Goal: Transaction & Acquisition: Purchase product/service

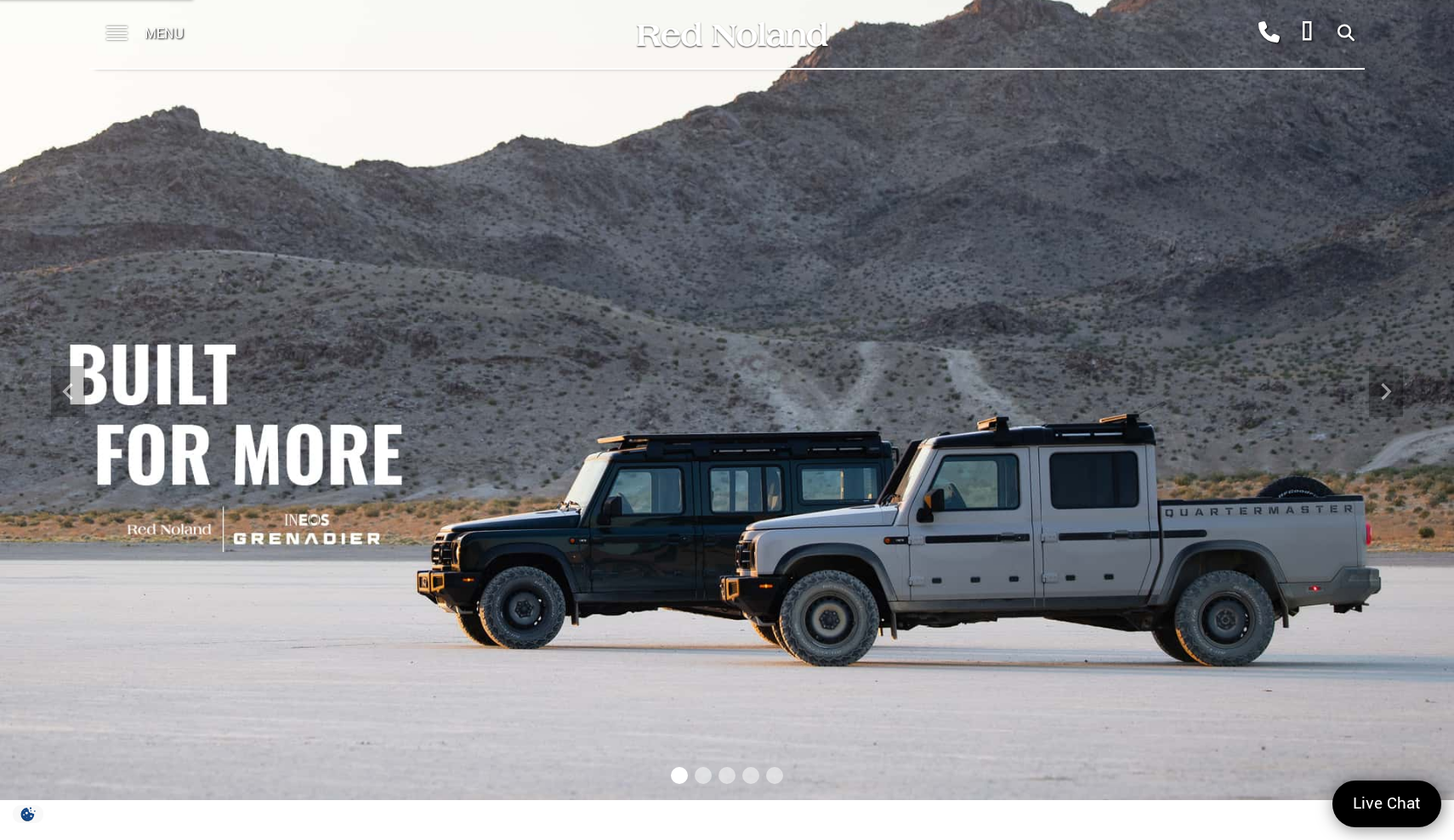
click at [117, 36] on span at bounding box center [116, 34] width 21 height 68
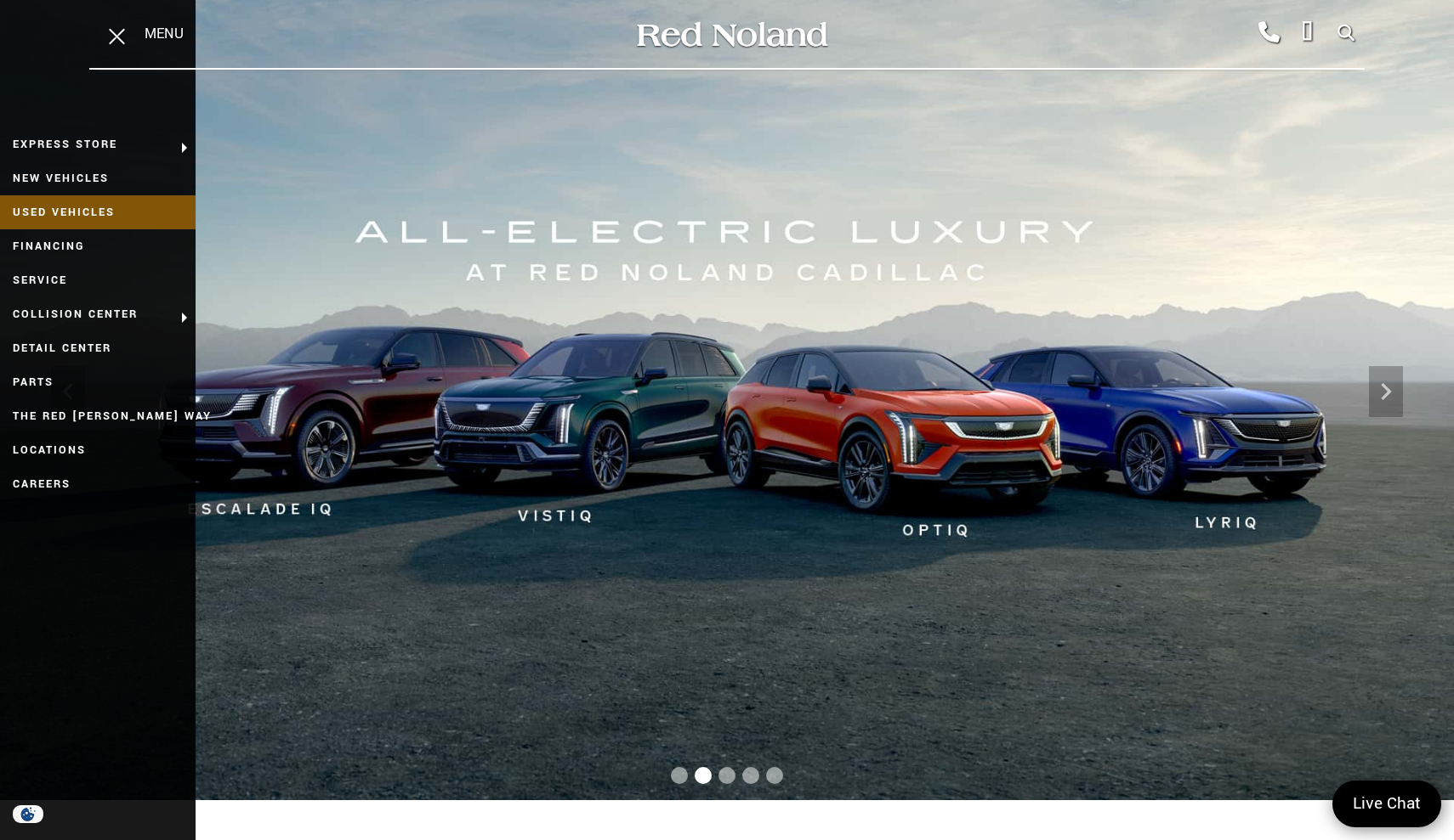
click at [68, 209] on link "Used Vehicles" at bounding box center [97, 212] width 195 height 34
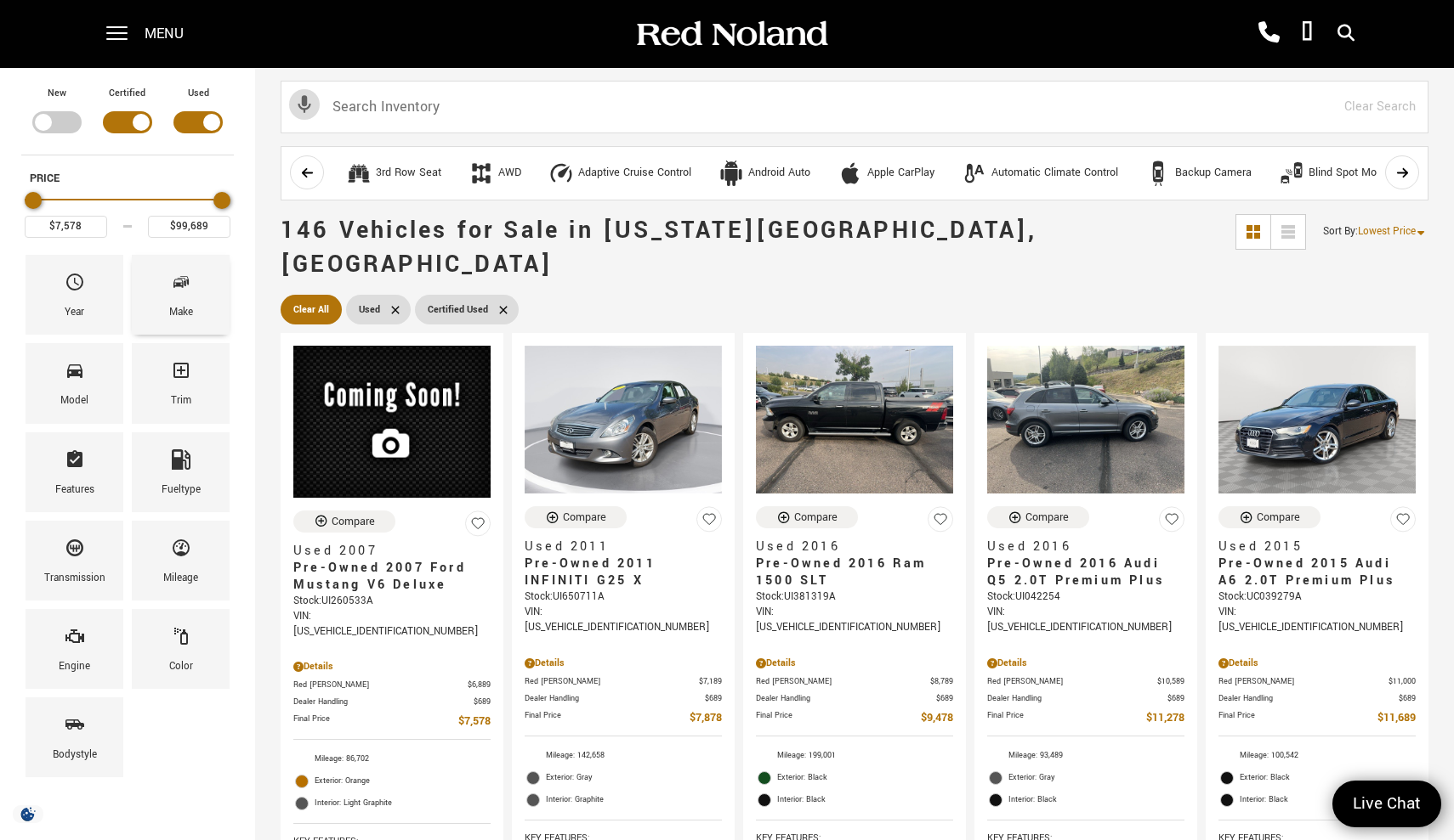
click at [196, 328] on div "Make" at bounding box center [180, 294] width 98 height 80
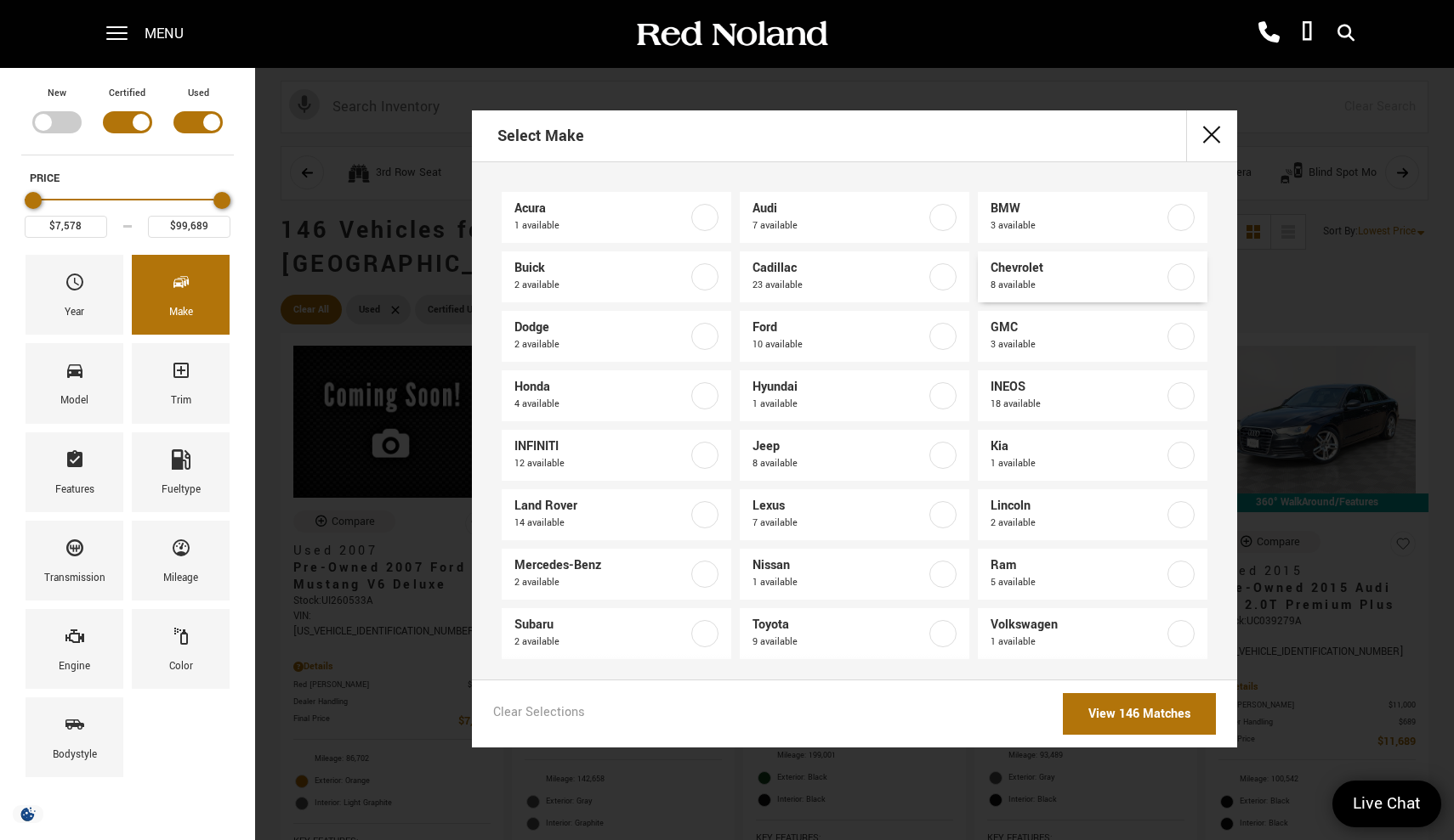
click at [1075, 266] on span "Chevrolet" at bounding box center [1076, 268] width 173 height 17
type input "$20,131"
type input "$62,189"
checkbox input "true"
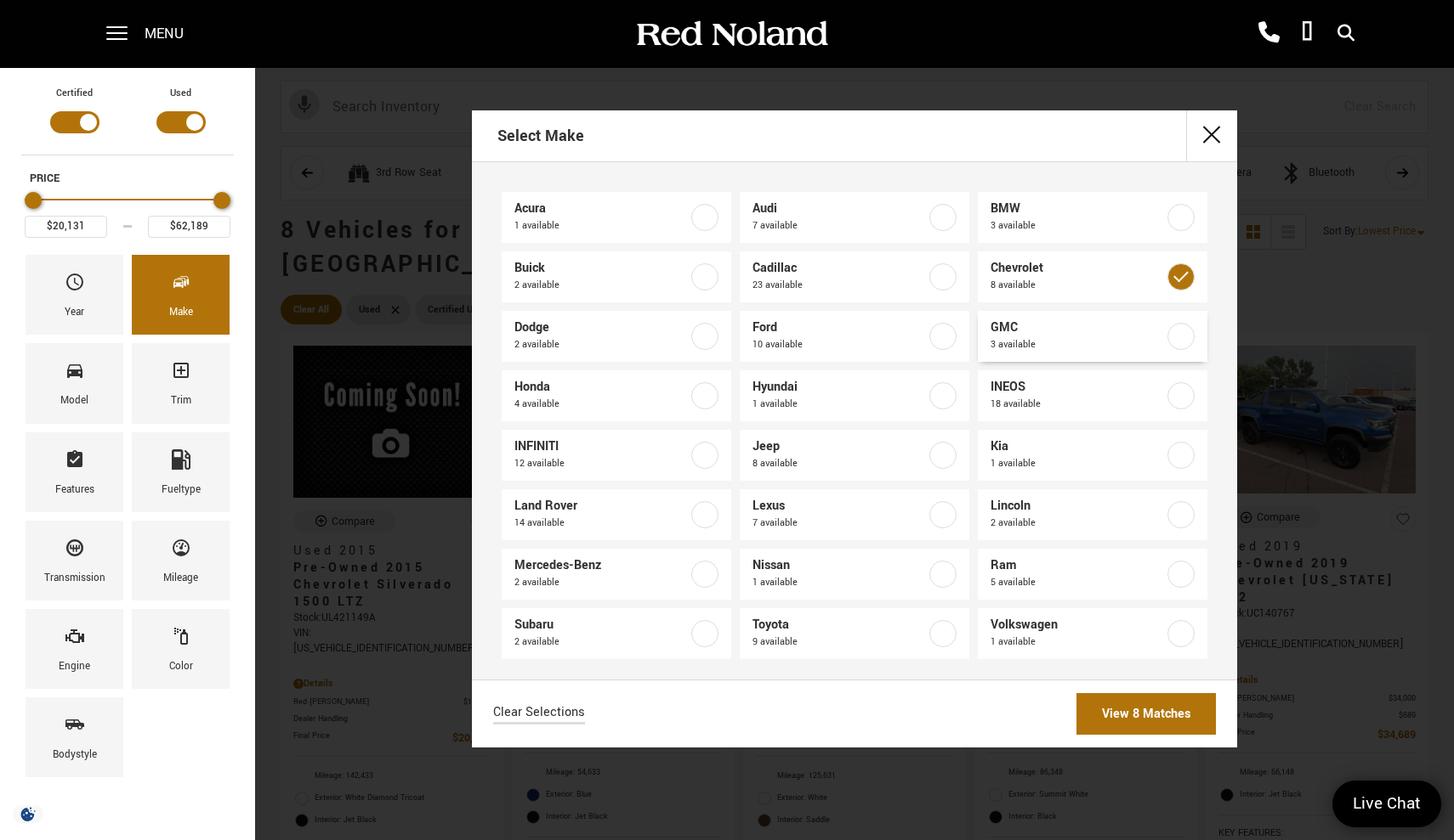
click at [1069, 328] on span "GMC" at bounding box center [1076, 328] width 173 height 17
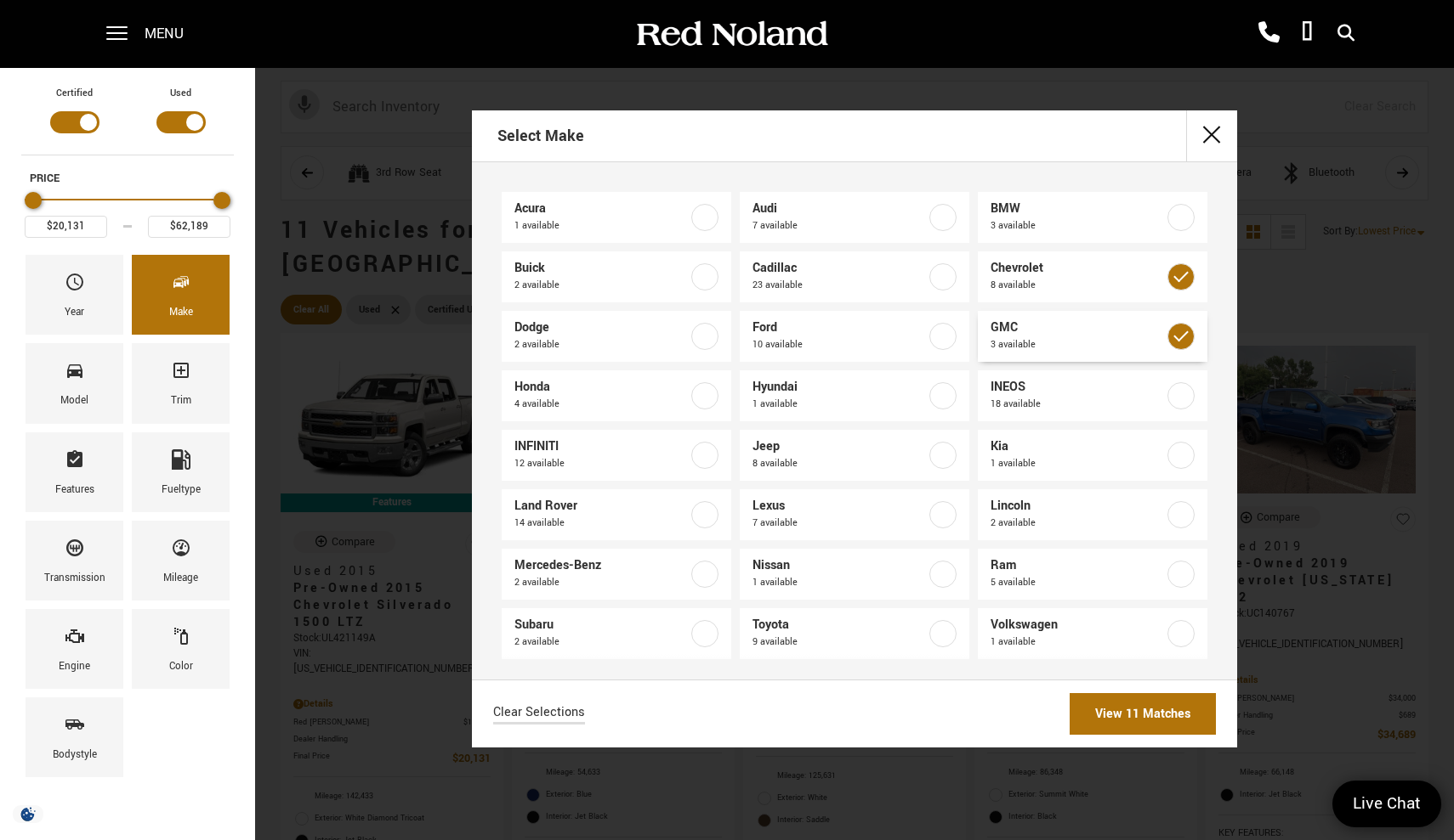
type input "$85,639"
checkbox input "true"
click at [898, 344] on span "10 available" at bounding box center [839, 345] width 173 height 17
type input "$7,578"
checkbox input "true"
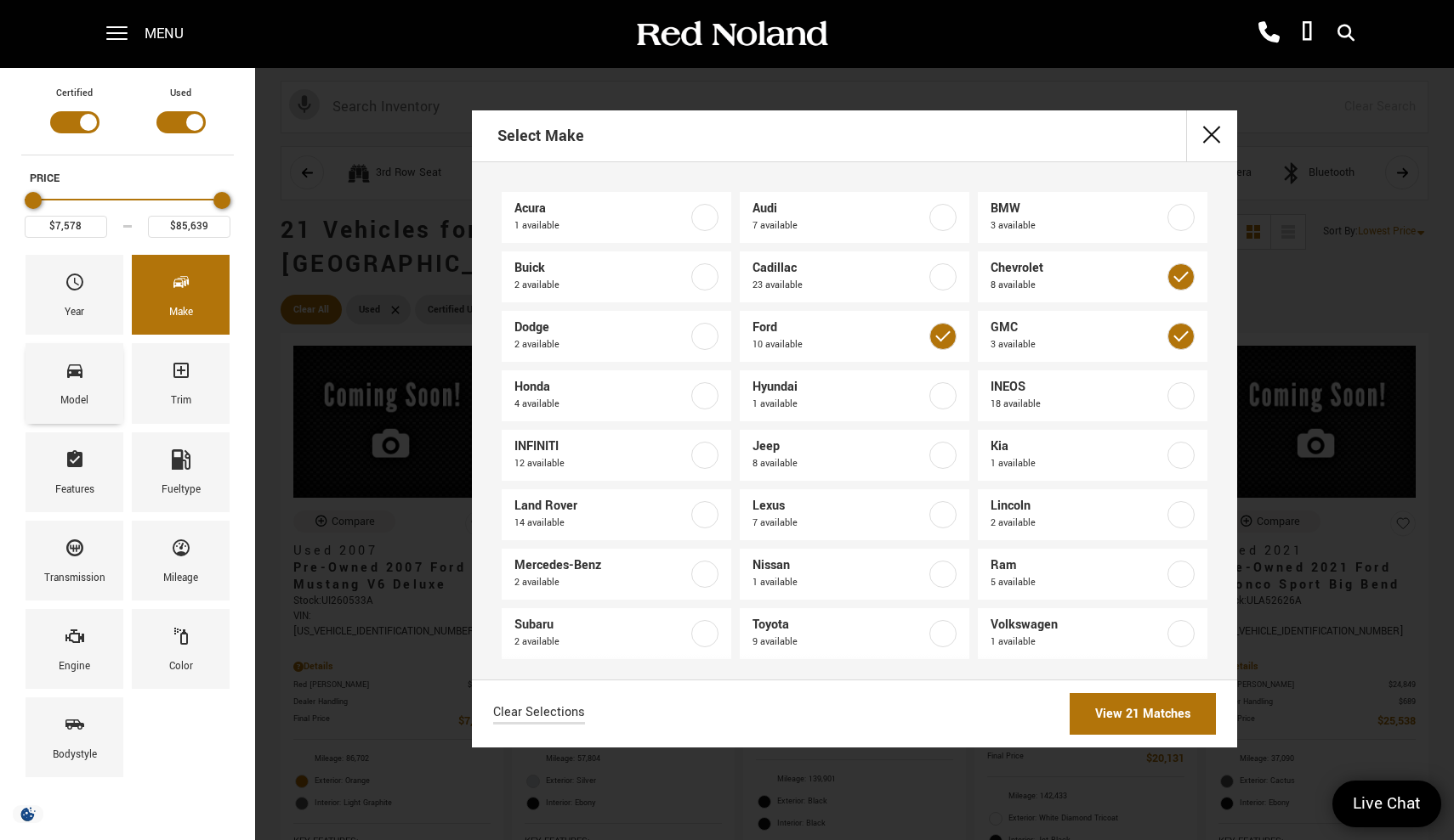
click at [77, 384] on span "Model" at bounding box center [74, 373] width 21 height 36
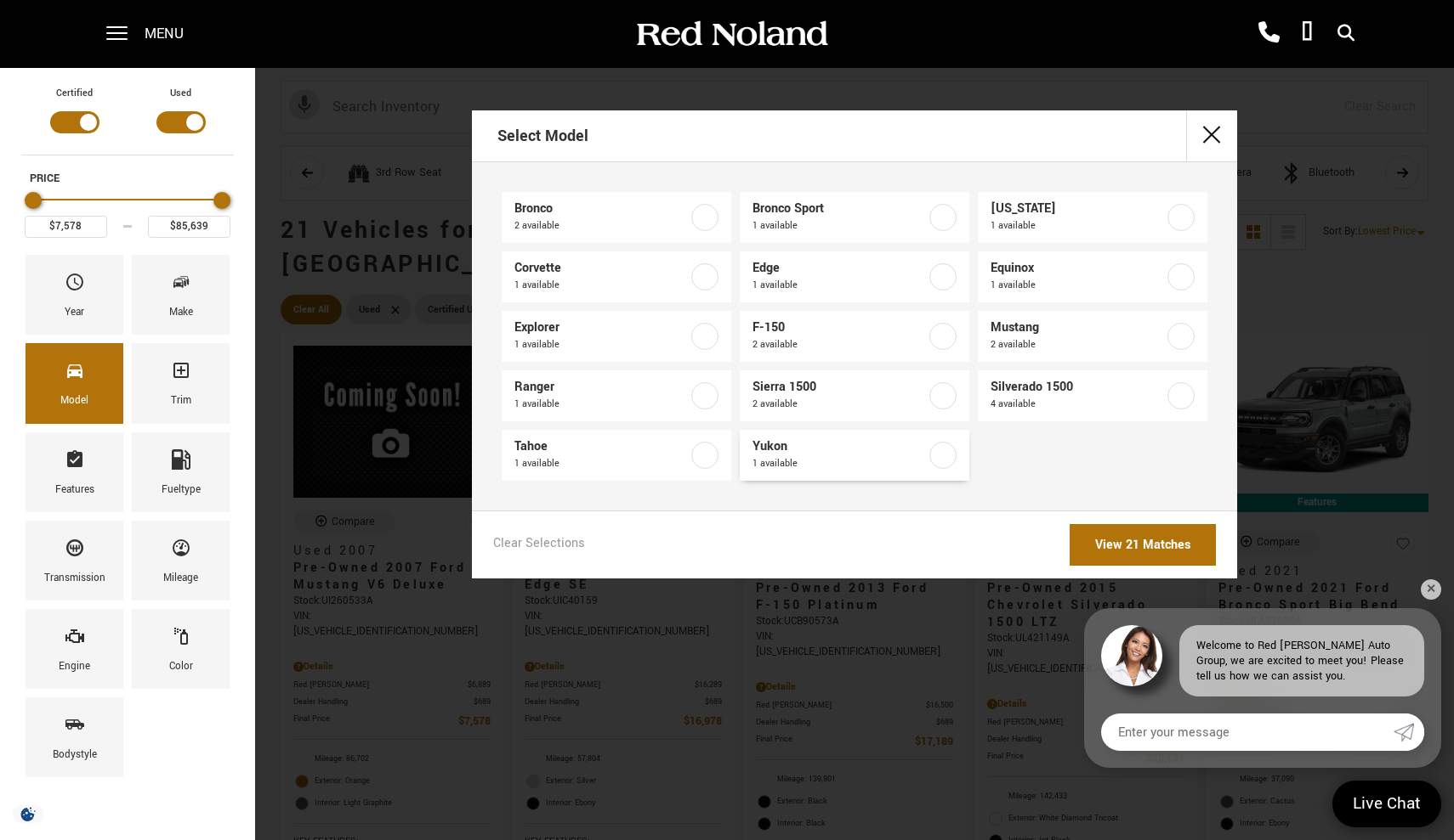
click at [951, 451] on label at bounding box center [943, 455] width 27 height 27
type input "$85,639"
checkbox input "true"
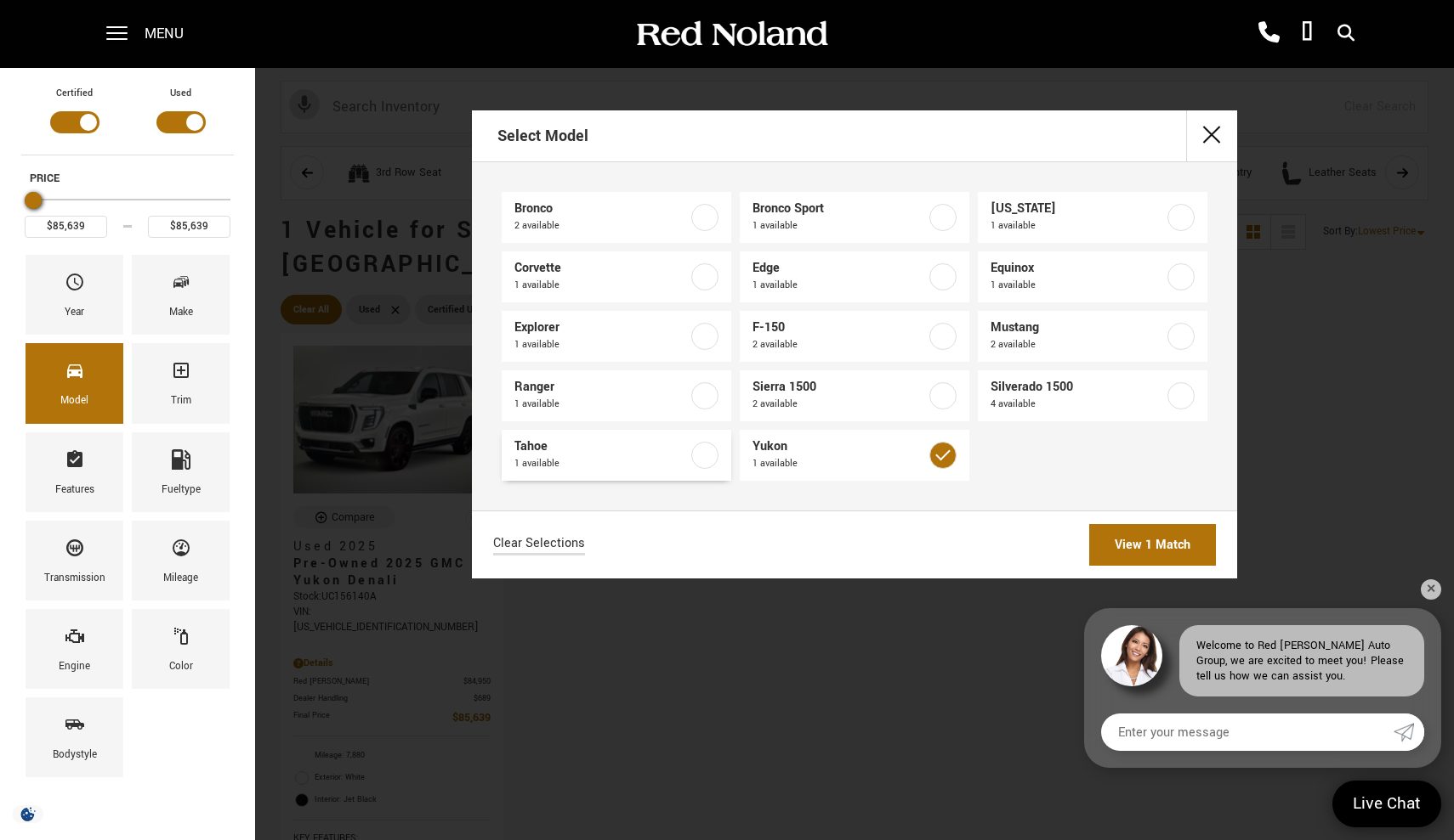
click at [703, 459] on label at bounding box center [704, 455] width 27 height 27
type input "$40,687"
checkbox input "true"
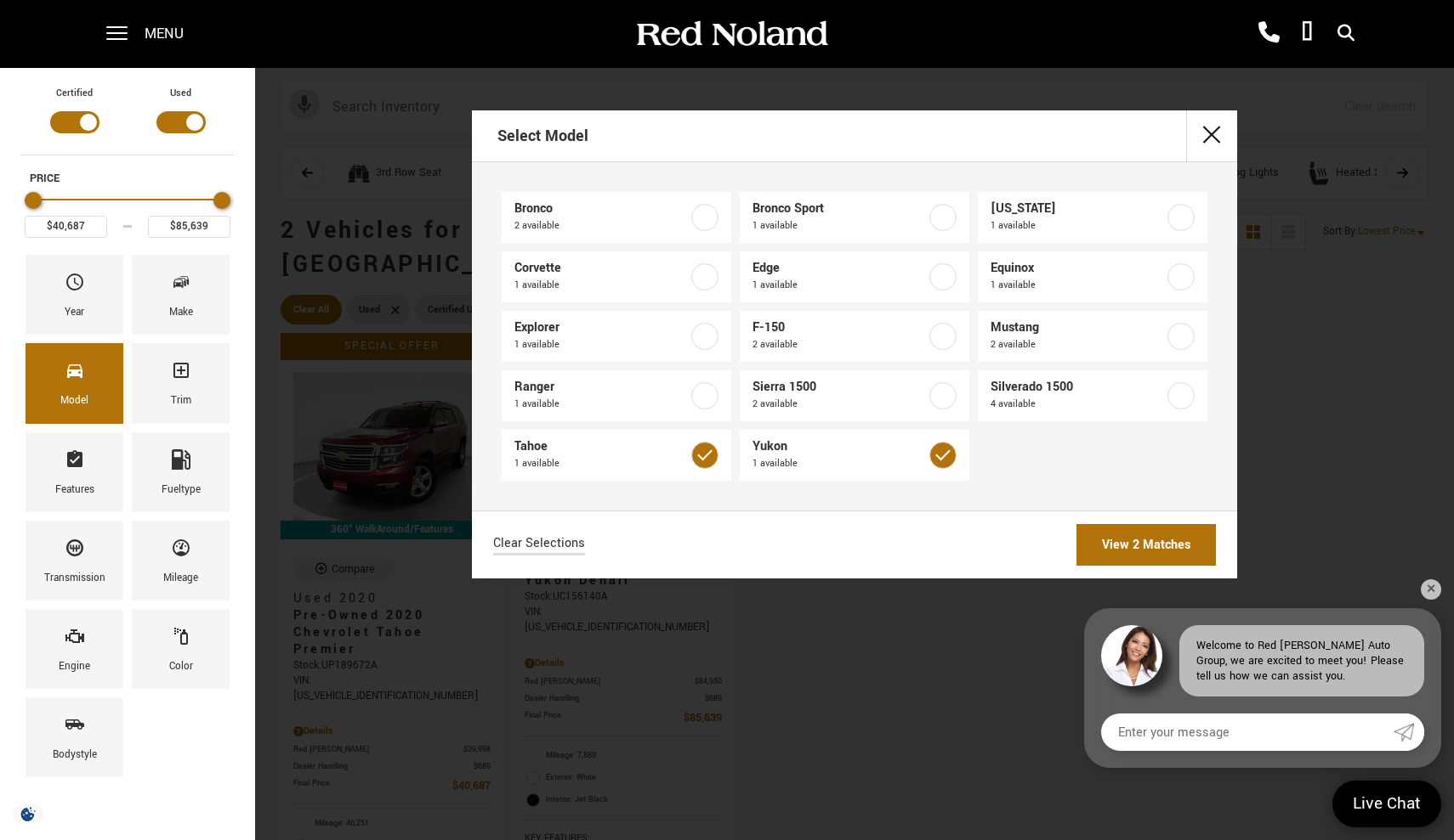
click at [1101, 543] on link "View 2 Matches" at bounding box center [1146, 545] width 140 height 42
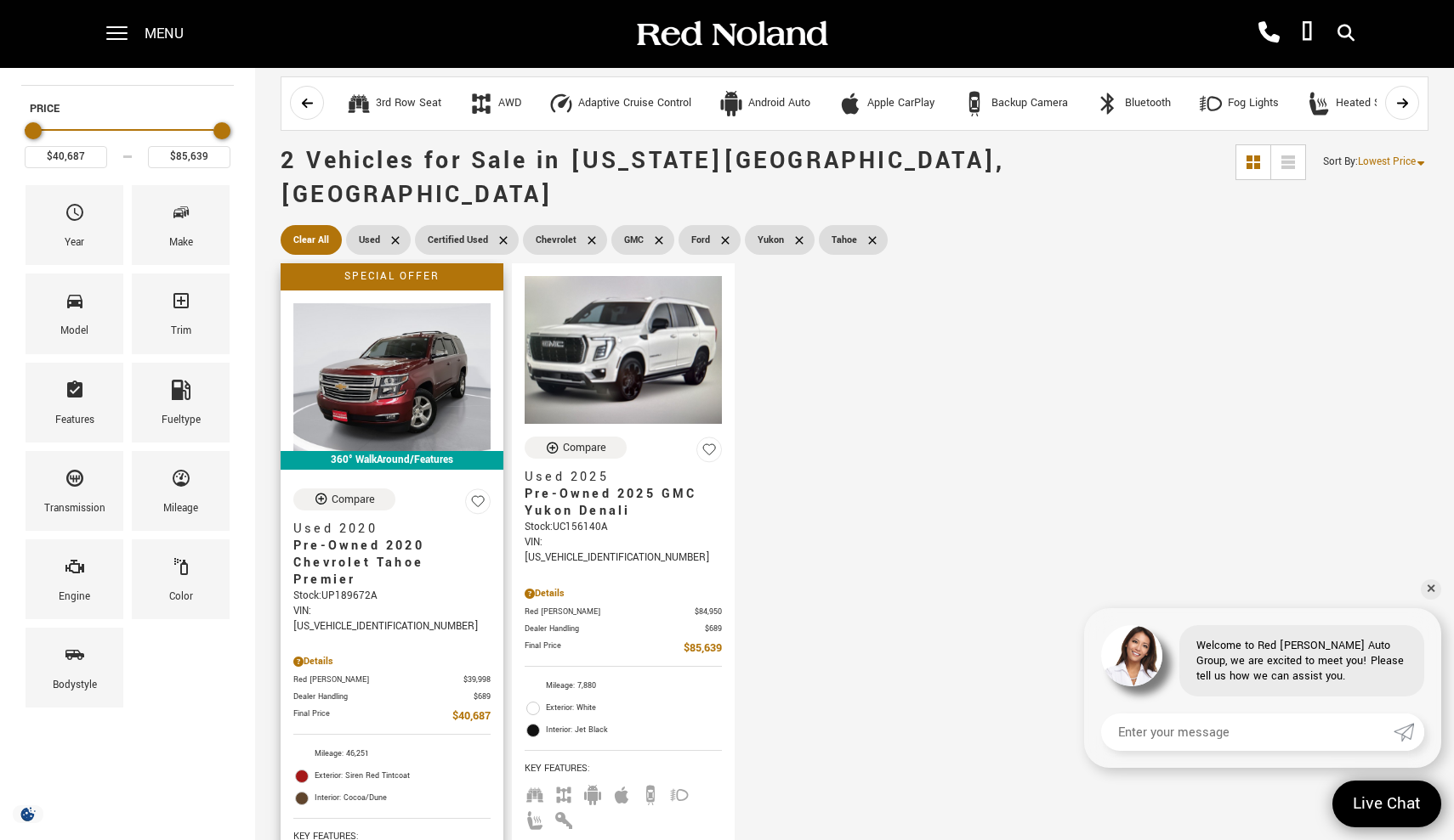
scroll to position [98, 0]
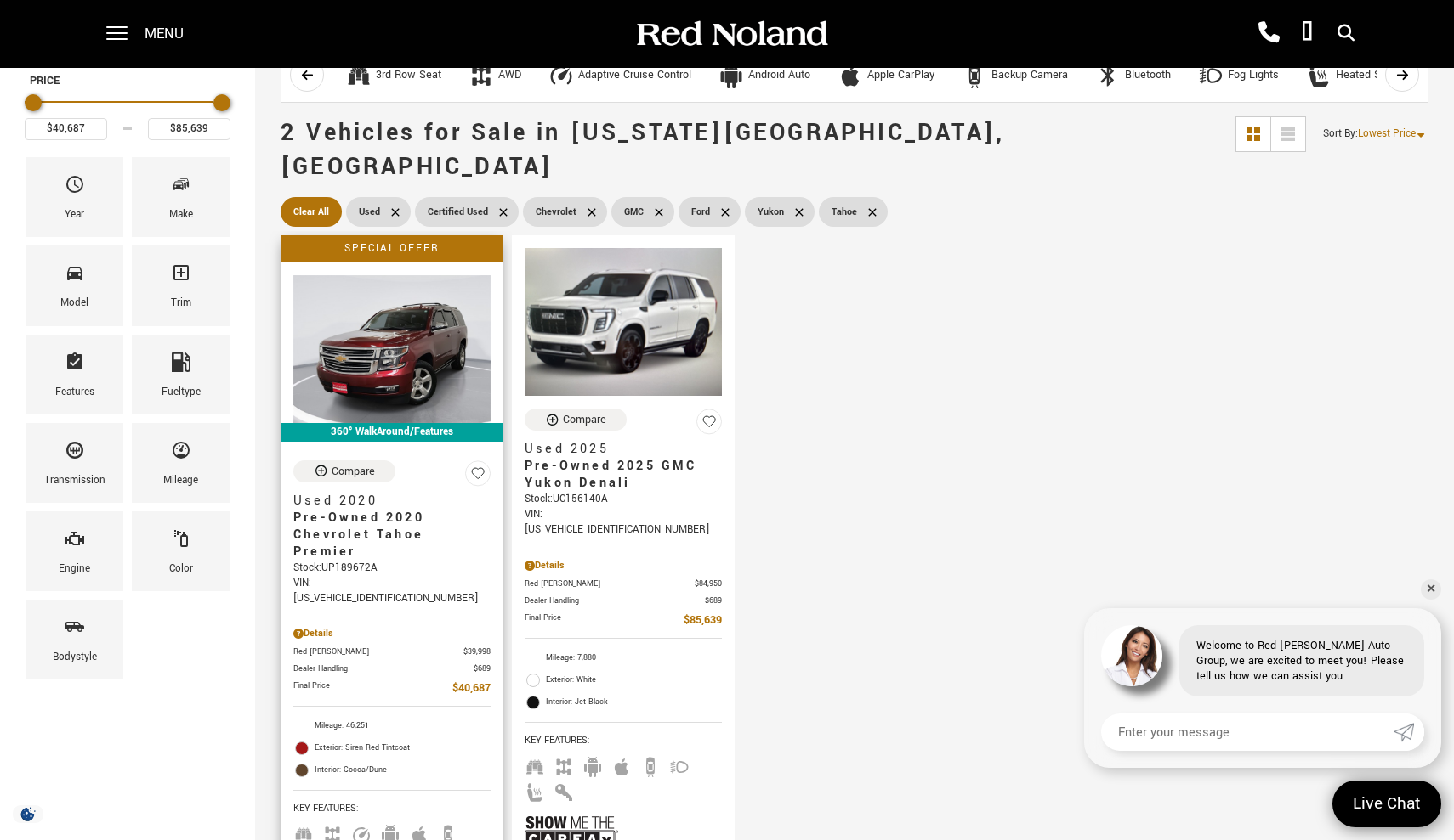
click at [350, 510] on span "Pre-Owned 2020 Chevrolet Tahoe Premier" at bounding box center [386, 535] width 184 height 51
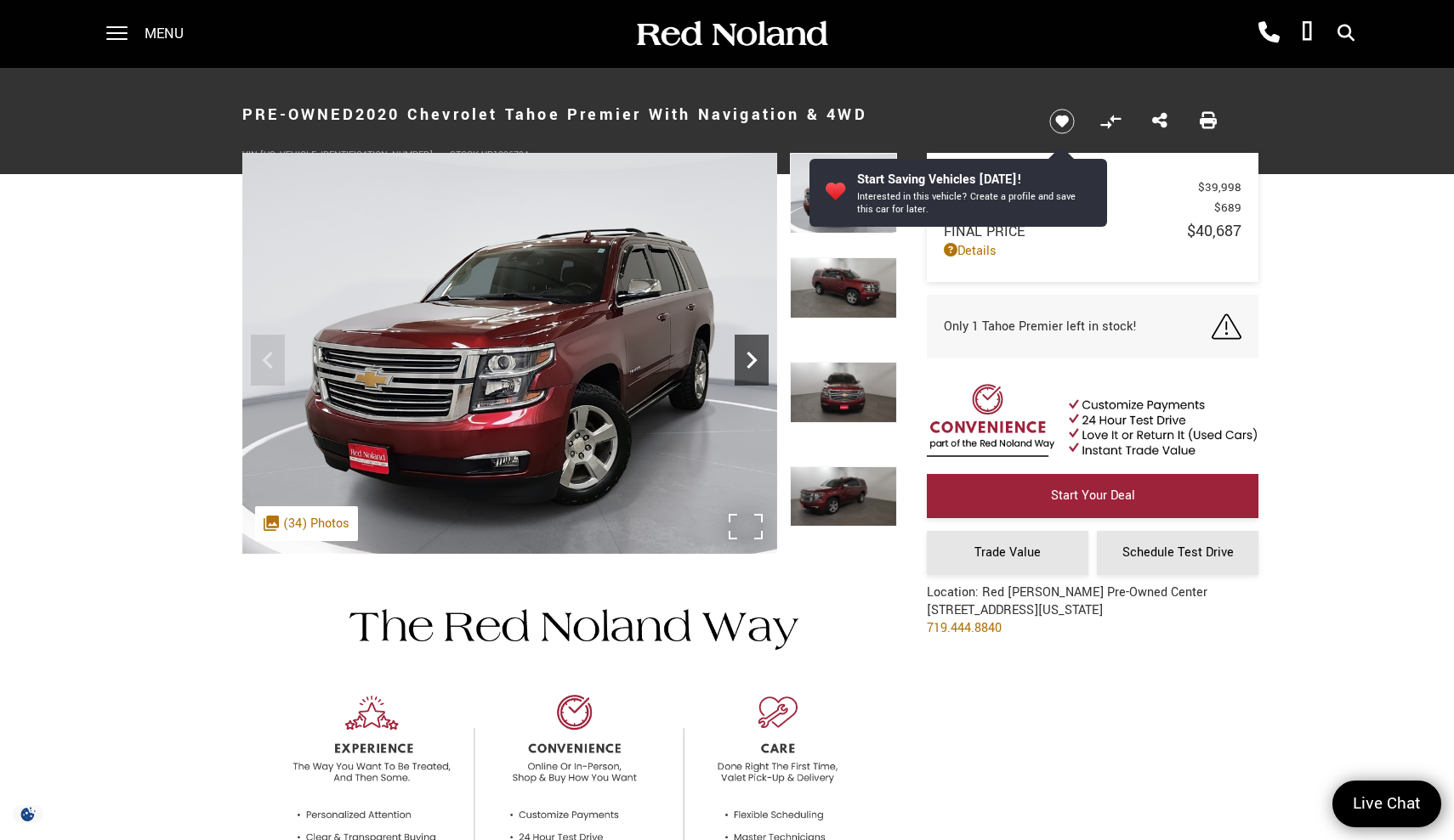
click at [746, 362] on icon "Next" at bounding box center [751, 361] width 34 height 34
